Goal: Communication & Community: Answer question/provide support

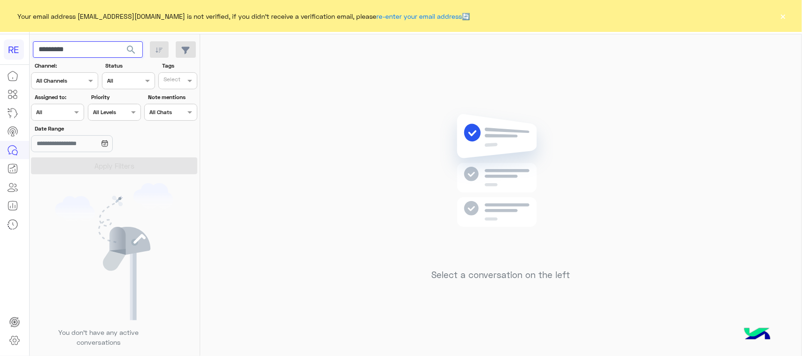
click at [64, 48] on input "*********" at bounding box center [88, 49] width 110 height 17
click at [135, 51] on span "search" at bounding box center [130, 49] width 11 height 11
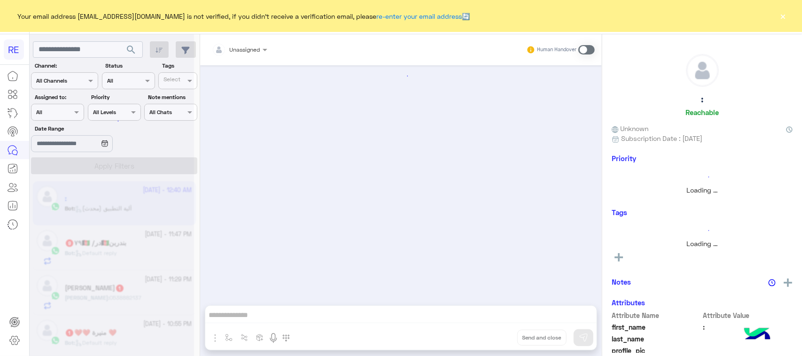
scroll to position [1630, 0]
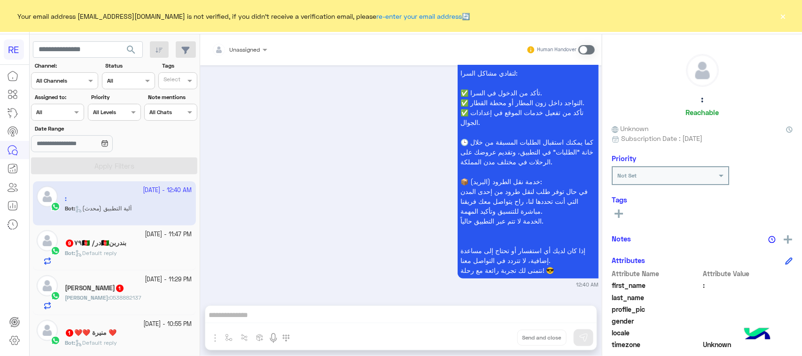
click at [172, 346] on div "Bot : Default reply" at bounding box center [128, 347] width 127 height 16
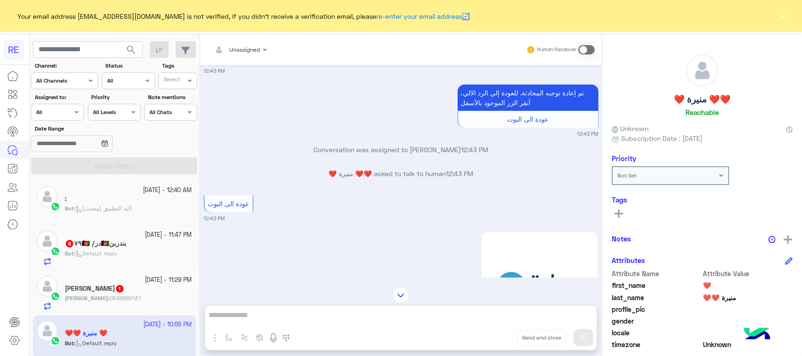
scroll to position [60, 0]
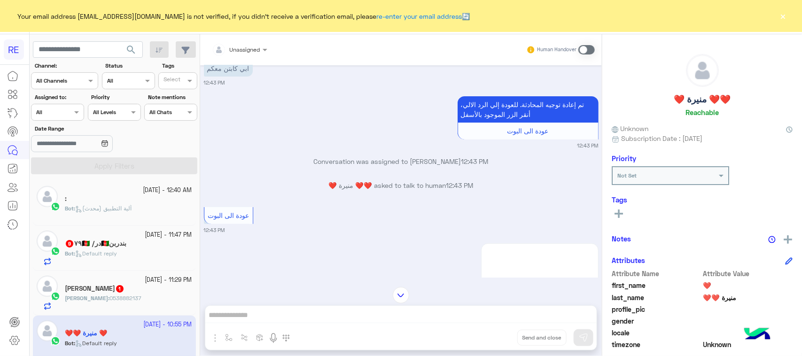
click at [120, 239] on div "[DATE] - 11:47 PM" at bounding box center [128, 235] width 127 height 9
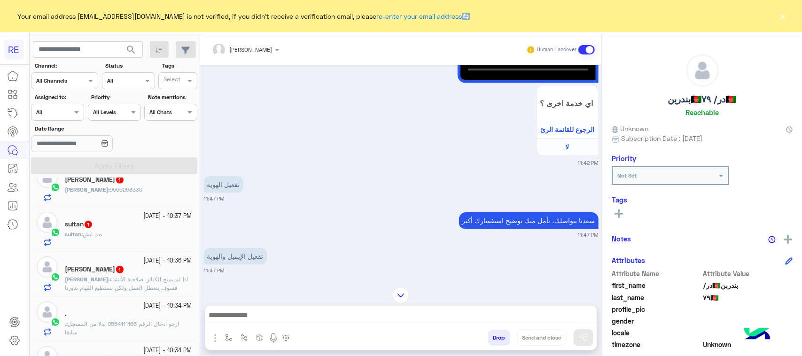
scroll to position [294, 0]
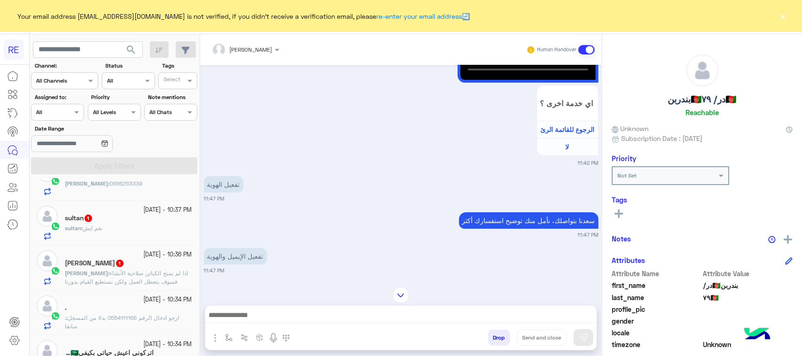
click at [154, 290] on div "[DATE] - 10:36 PM [PERSON_NAME] 1 Ali : اذا لم يمنح الكباتن صلاحية الأنشاء فسوف…" at bounding box center [114, 268] width 163 height 45
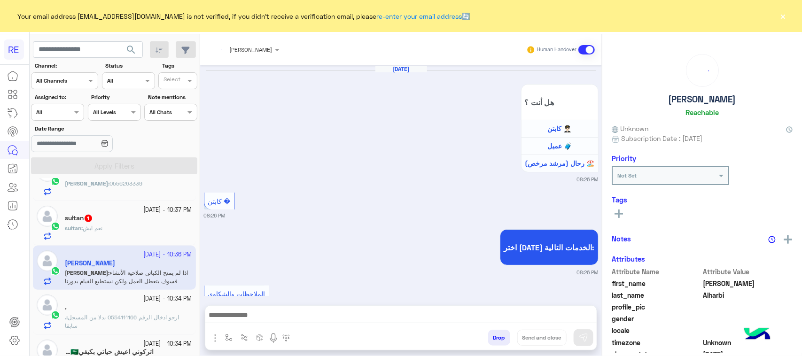
scroll to position [974, 0]
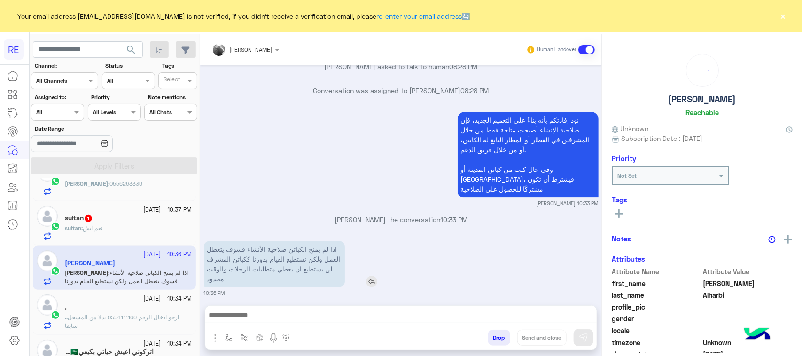
click at [238, 275] on p "اذا لم يمنح الكباتن صلاحية الأنشاء فسوف يتعطل العمل ولكن نستطيع القيام بدورنا ك…" at bounding box center [274, 264] width 141 height 46
click at [239, 275] on p "اذا لم يمنح الكباتن صلاحية الأنشاء فسوف يتعطل العمل ولكن نستطيع القيام بدورنا ك…" at bounding box center [274, 264] width 141 height 46
click at [130, 241] on div "sultan : نعم ايش" at bounding box center [128, 232] width 127 height 16
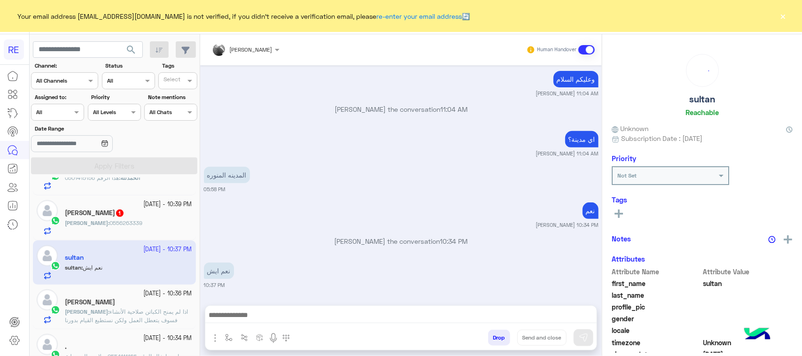
scroll to position [235, 0]
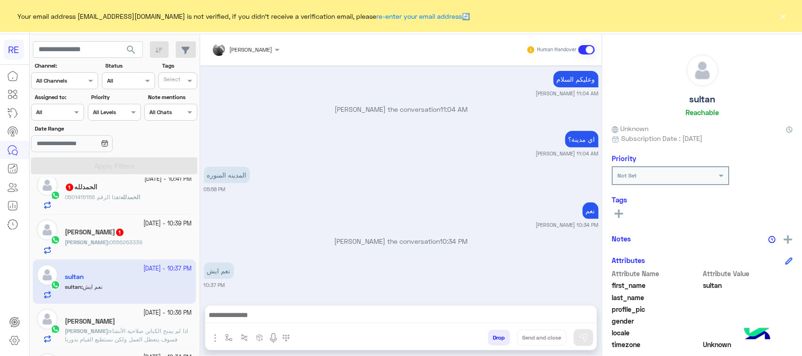
click at [129, 238] on div "[PERSON_NAME] 1" at bounding box center [128, 233] width 127 height 10
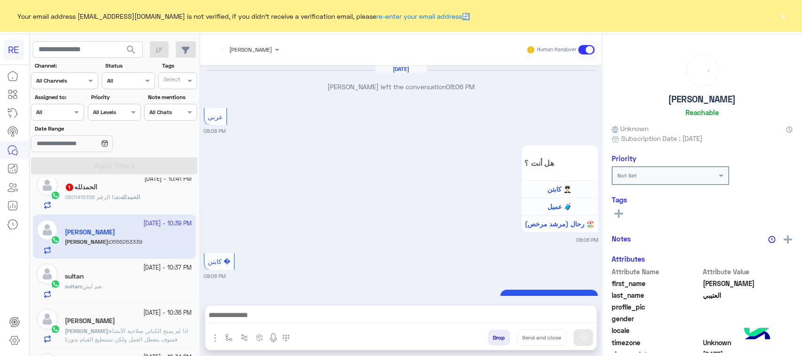
scroll to position [763, 0]
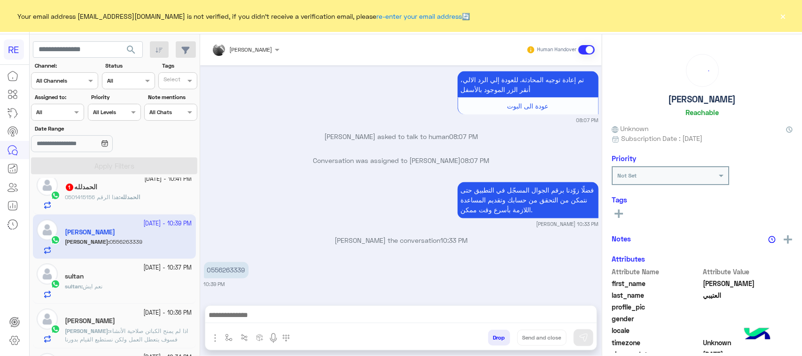
click at [129, 201] on span "الحمدلله" at bounding box center [130, 197] width 20 height 7
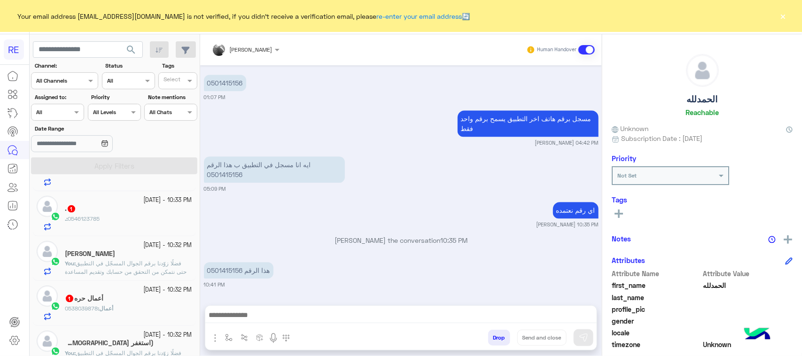
scroll to position [588, 0]
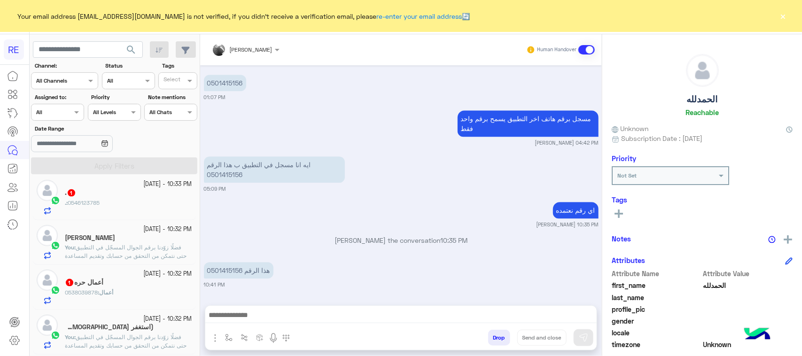
click at [129, 286] on div "أعمال حره 1" at bounding box center [128, 284] width 127 height 10
